Goal: Task Accomplishment & Management: Use online tool/utility

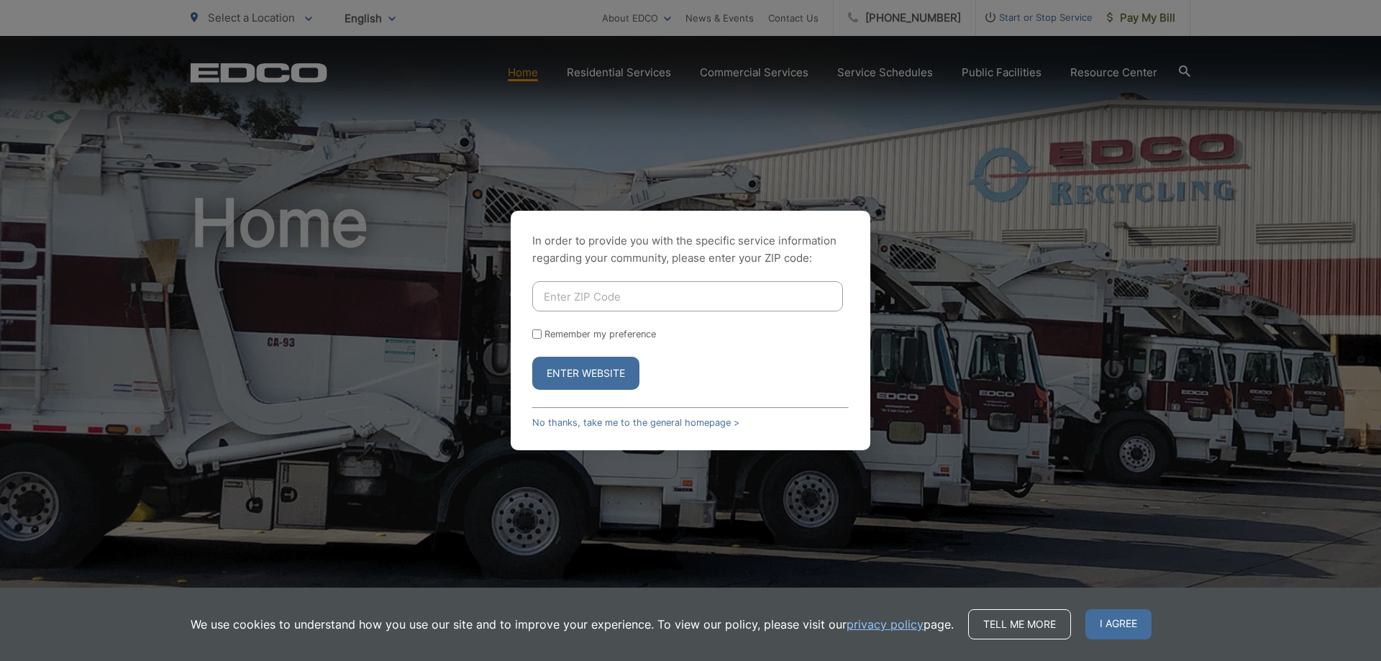
drag, startPoint x: 604, startPoint y: 295, endPoint x: 603, endPoint y: 304, distance: 9.5
click at [603, 304] on input "Enter ZIP Code" at bounding box center [687, 296] width 311 height 30
type input "92118"
click at [565, 378] on button "Enter Website" at bounding box center [585, 373] width 107 height 33
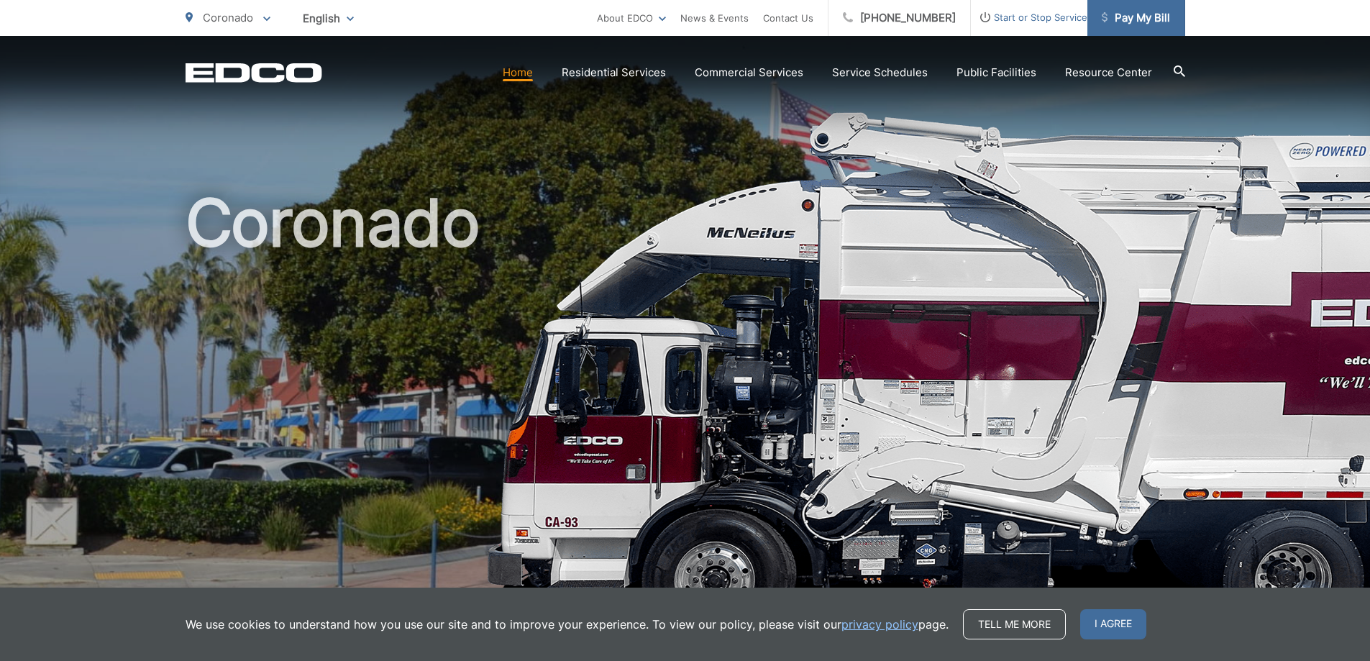
click at [1167, 24] on span "Pay My Bill" at bounding box center [1136, 17] width 68 height 17
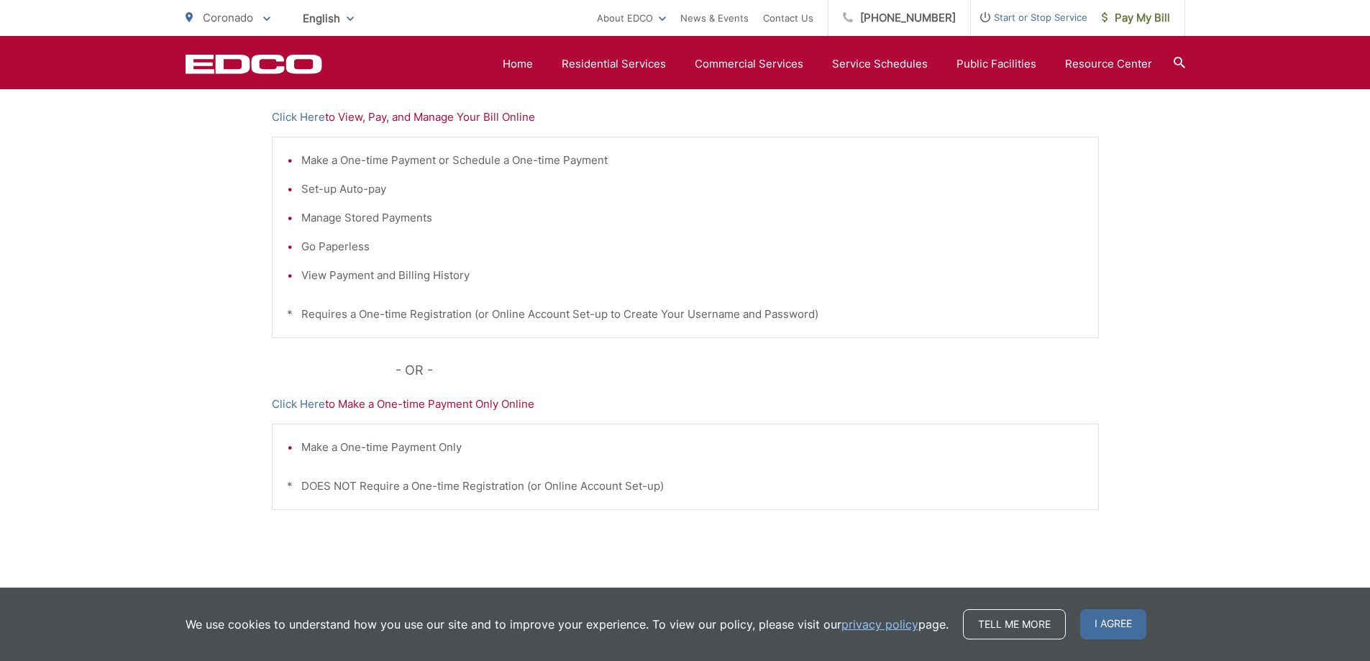
scroll to position [318, 0]
click at [289, 119] on link "Click Here" at bounding box center [298, 114] width 53 height 17
